Goal: Use online tool/utility: Utilize a website feature to perform a specific function

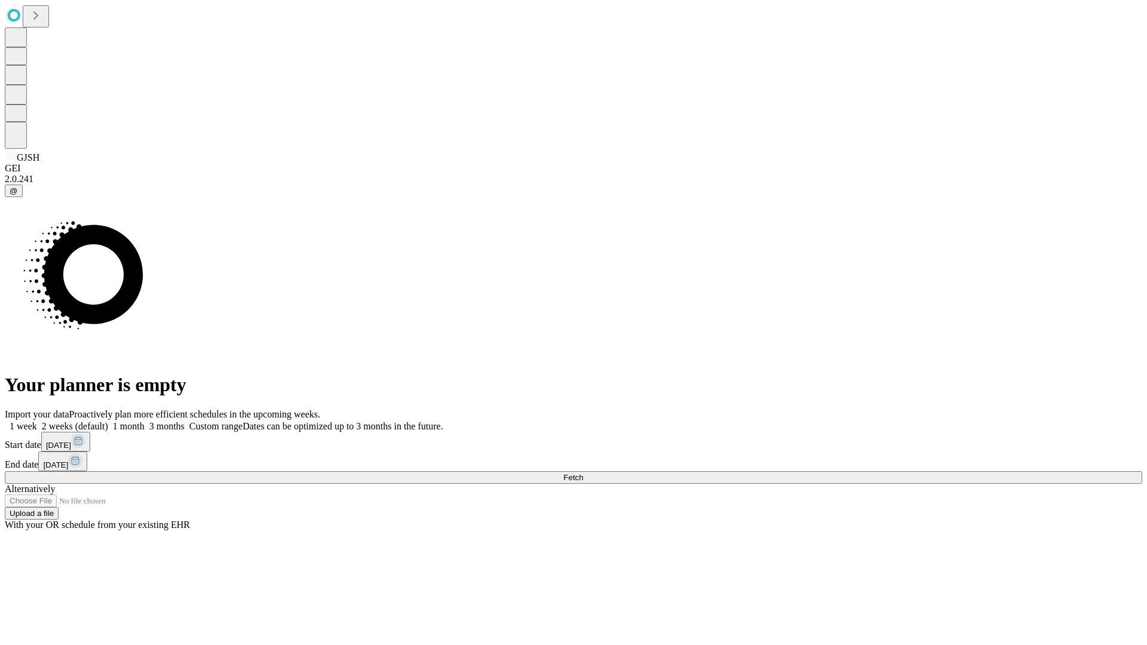
click at [583, 473] on span "Fetch" at bounding box center [573, 477] width 20 height 9
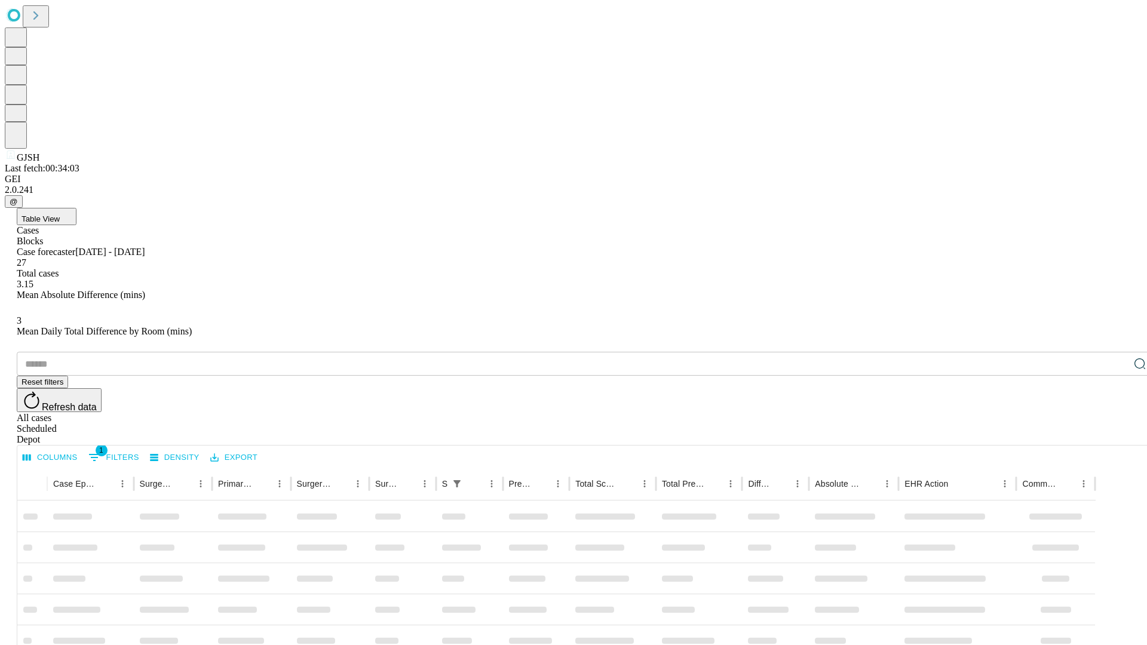
click at [60, 214] on span "Table View" at bounding box center [41, 218] width 38 height 9
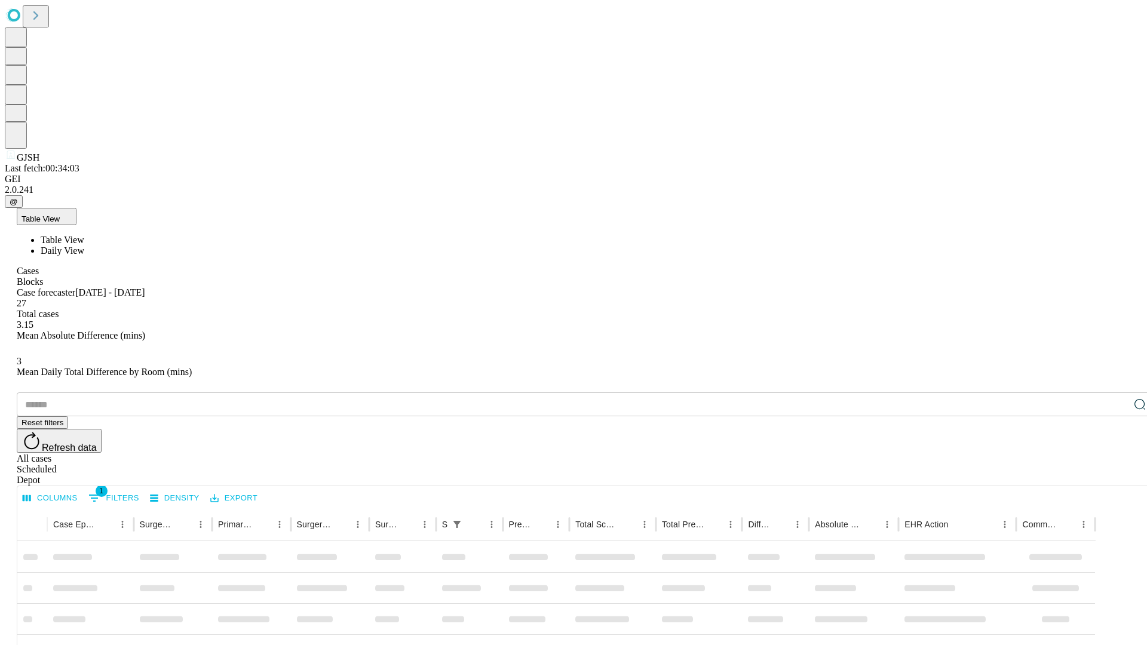
click at [84, 246] on span "Daily View" at bounding box center [63, 251] width 44 height 10
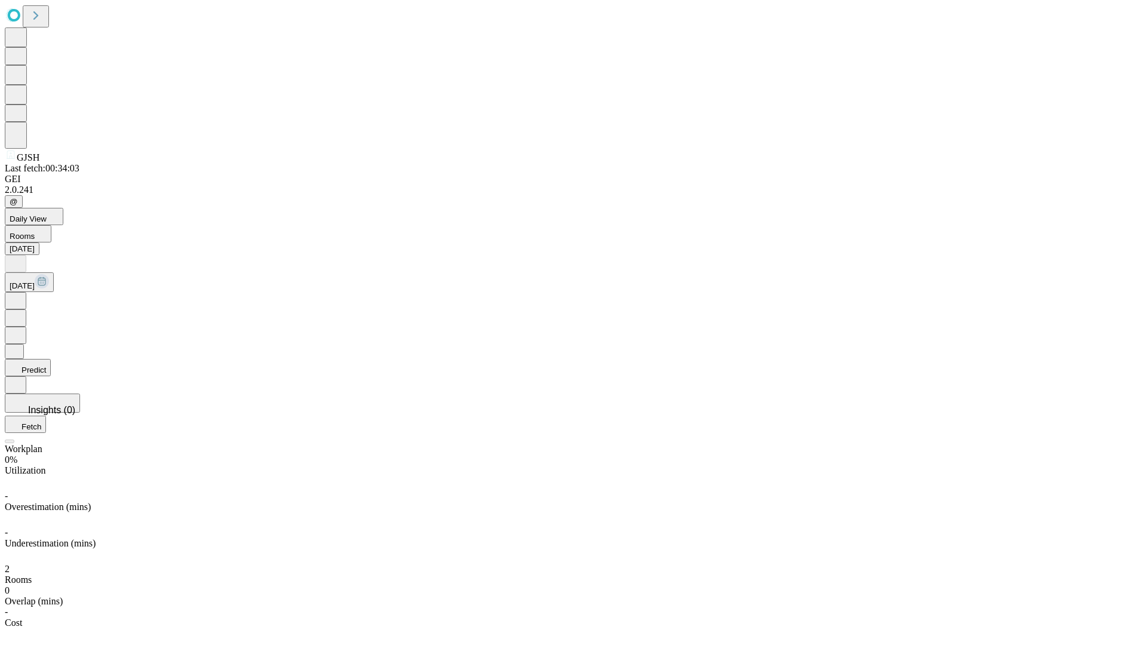
click at [51, 359] on button "Predict" at bounding box center [28, 367] width 46 height 17
